Goal: Task Accomplishment & Management: Use online tool/utility

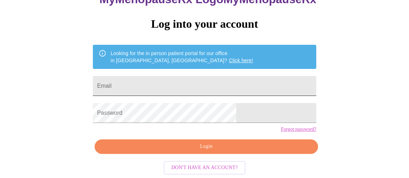
scroll to position [64, 0]
click at [215, 76] on input "Email" at bounding box center [204, 86] width 223 height 20
click at [186, 76] on input "Email" at bounding box center [204, 86] width 223 height 20
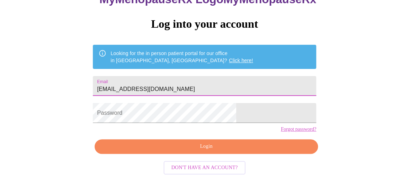
type input "[EMAIL_ADDRESS][DOMAIN_NAME]"
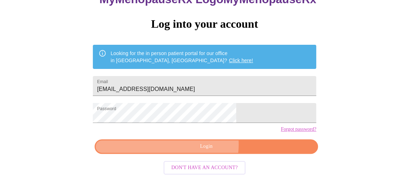
click at [203, 149] on span "Login" at bounding box center [206, 146] width 207 height 9
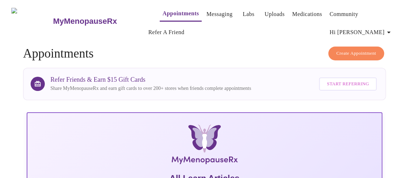
click at [372, 29] on span "Hi [PERSON_NAME]" at bounding box center [360, 32] width 63 height 10
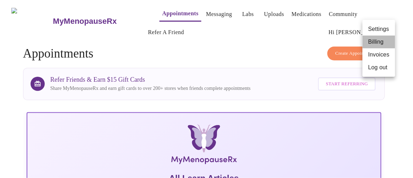
click at [373, 43] on li "Billing" at bounding box center [379, 42] width 33 height 13
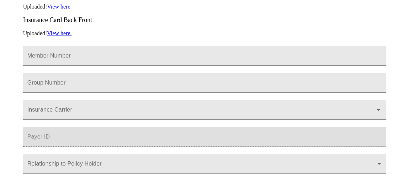
scroll to position [217, 0]
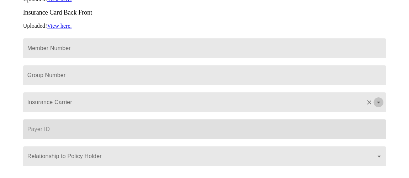
click at [382, 98] on icon "Open" at bounding box center [378, 102] width 9 height 9
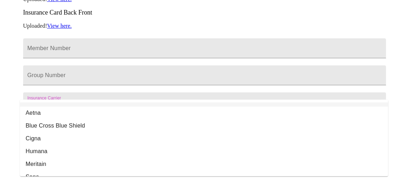
click at [382, 98] on icon "Close" at bounding box center [378, 102] width 9 height 9
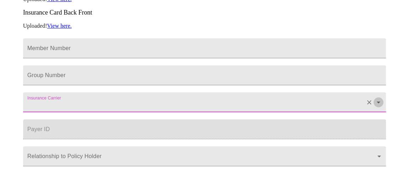
click at [382, 98] on icon "Open" at bounding box center [378, 102] width 9 height 9
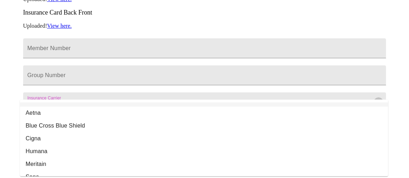
click at [382, 98] on icon "Close" at bounding box center [378, 102] width 9 height 9
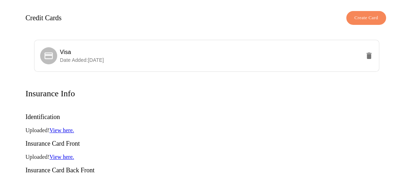
scroll to position [0, 0]
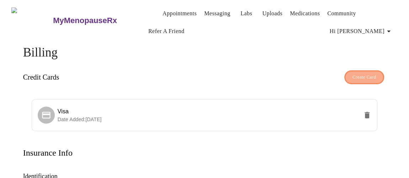
click at [362, 77] on span "Create Card" at bounding box center [364, 77] width 24 height 8
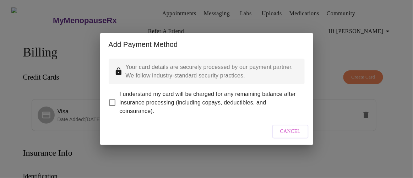
click at [109, 96] on input "I understand my card will be charged for any remaining balance after insurance …" at bounding box center [112, 102] width 15 height 15
checkbox input "true"
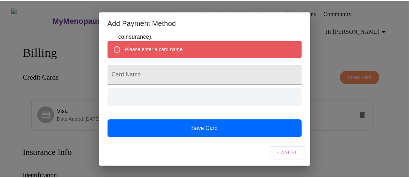
scroll to position [64, 0]
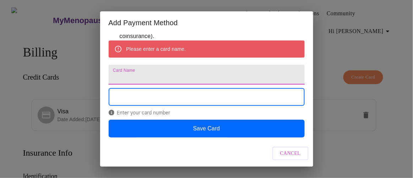
click at [176, 77] on input "Card Name" at bounding box center [207, 75] width 196 height 20
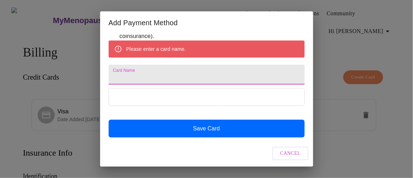
click at [331, 39] on div "Add Payment Method Your card details are securely processed by our payment part…" at bounding box center [206, 89] width 413 height 178
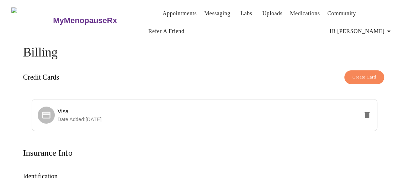
click at [173, 11] on link "Appointments" at bounding box center [179, 14] width 34 height 10
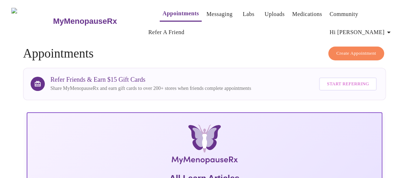
click at [170, 9] on link "Appointments" at bounding box center [180, 14] width 36 height 10
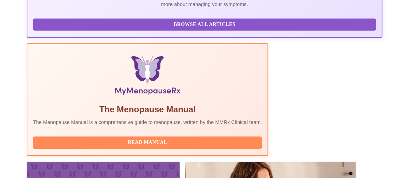
scroll to position [220, 0]
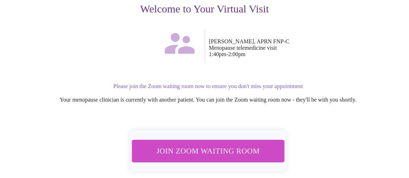
scroll to position [97, 0]
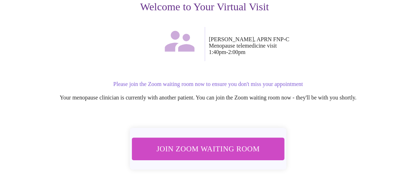
click at [235, 147] on span "Join Zoom Waiting Room" at bounding box center [208, 148] width 134 height 13
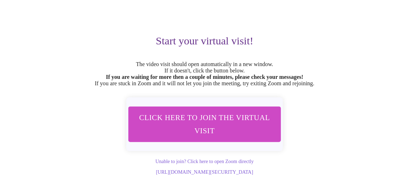
scroll to position [78, 0]
